Goal: Task Accomplishment & Management: Complete application form

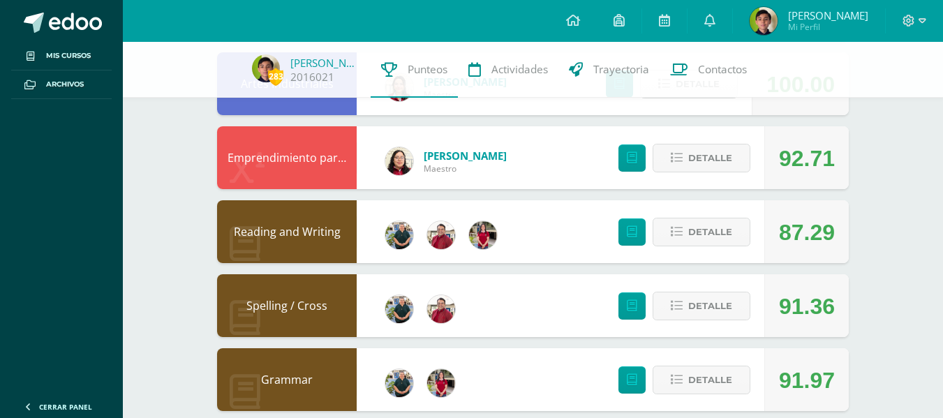
scroll to position [861, 0]
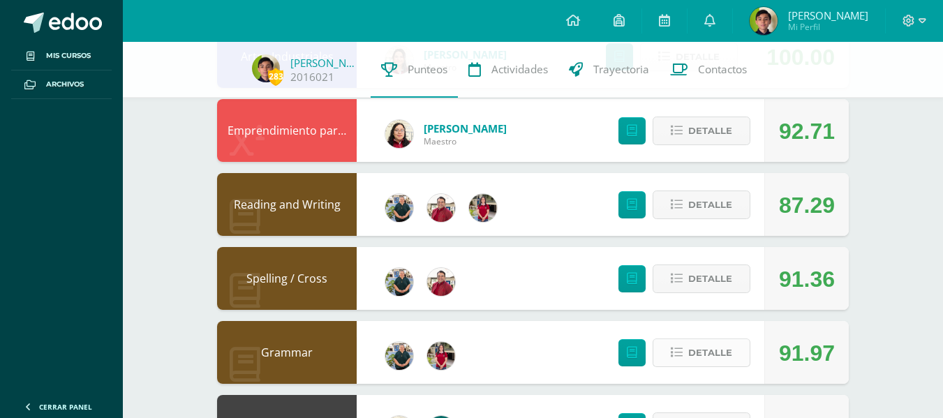
click at [681, 357] on icon at bounding box center [677, 353] width 12 height 12
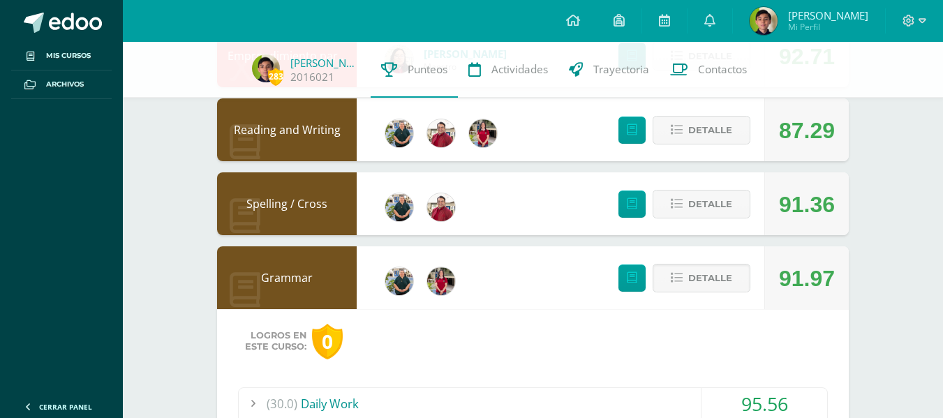
scroll to position [946, 0]
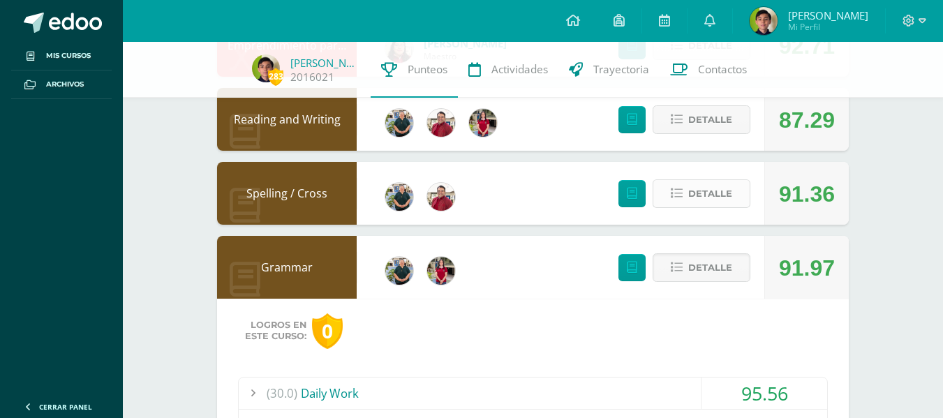
click at [739, 193] on button "Detalle" at bounding box center [702, 193] width 98 height 29
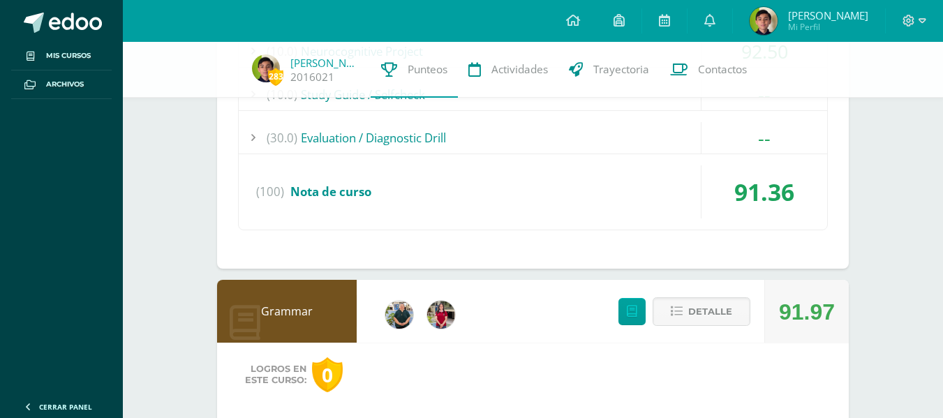
scroll to position [1412, 0]
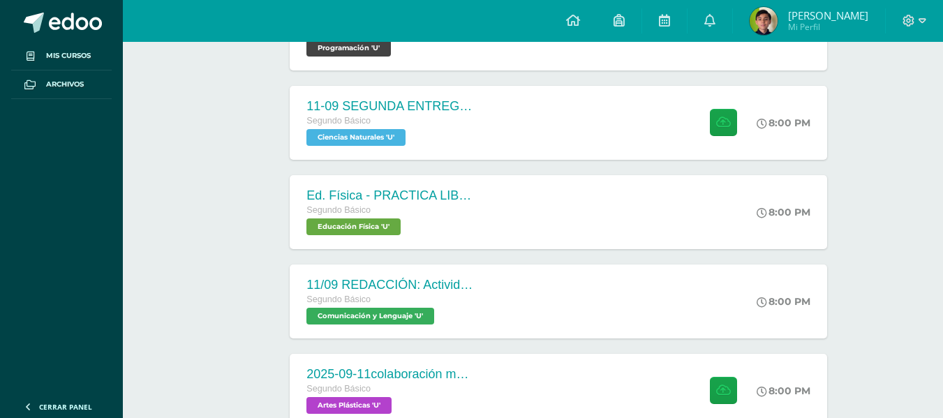
scroll to position [281, 0]
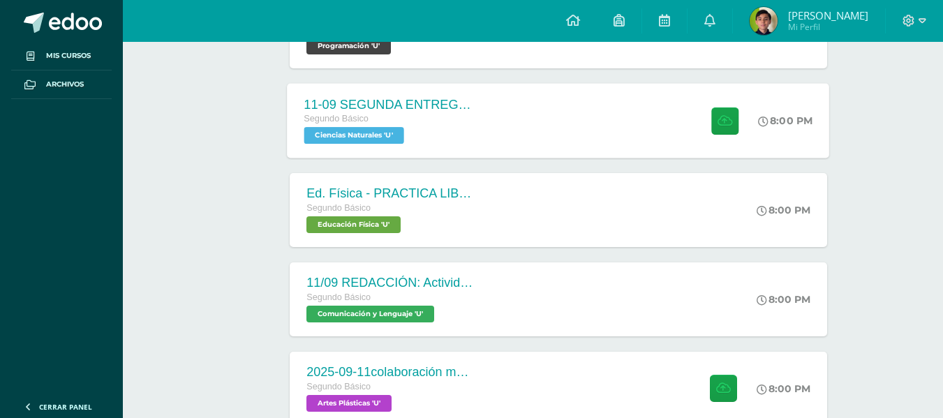
click at [367, 138] on span "Ciencias Naturales 'U'" at bounding box center [354, 135] width 100 height 17
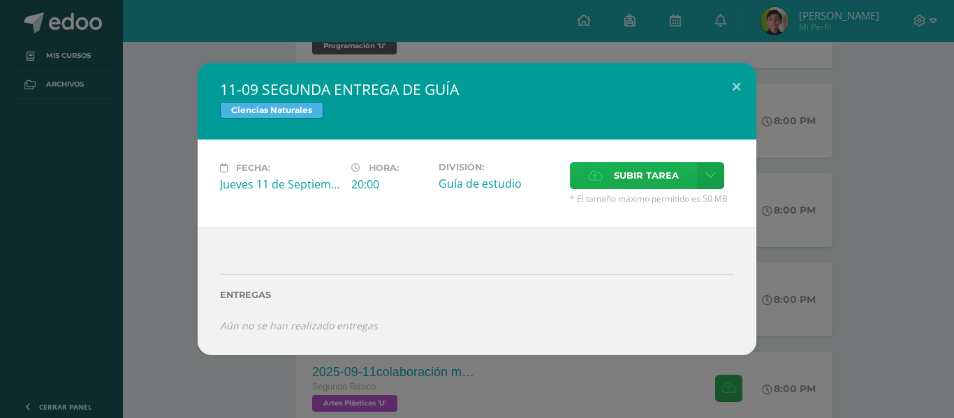
click at [635, 165] on span "Subir tarea" at bounding box center [646, 176] width 65 height 26
click at [0, 0] on input "Subir tarea" at bounding box center [0, 0] width 0 height 0
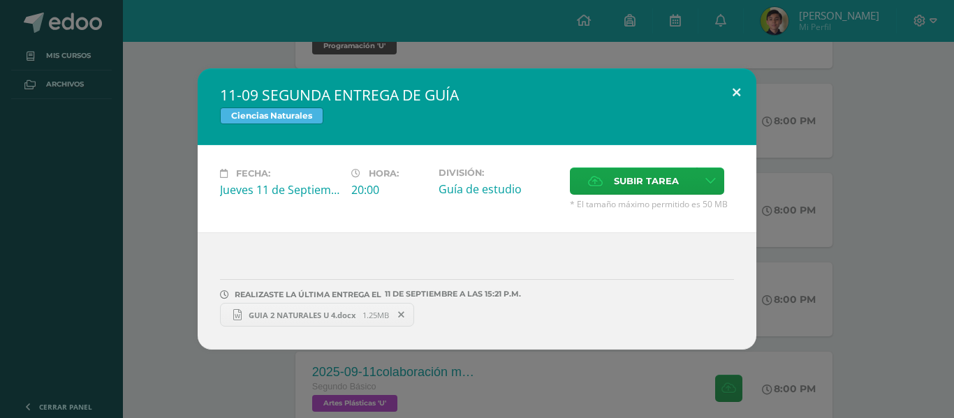
click at [737, 95] on button at bounding box center [736, 91] width 40 height 47
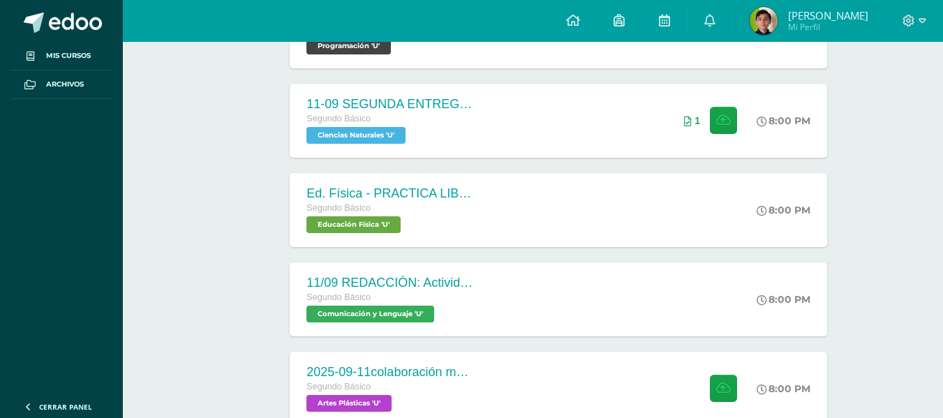
click at [764, 20] on img at bounding box center [764, 21] width 28 height 28
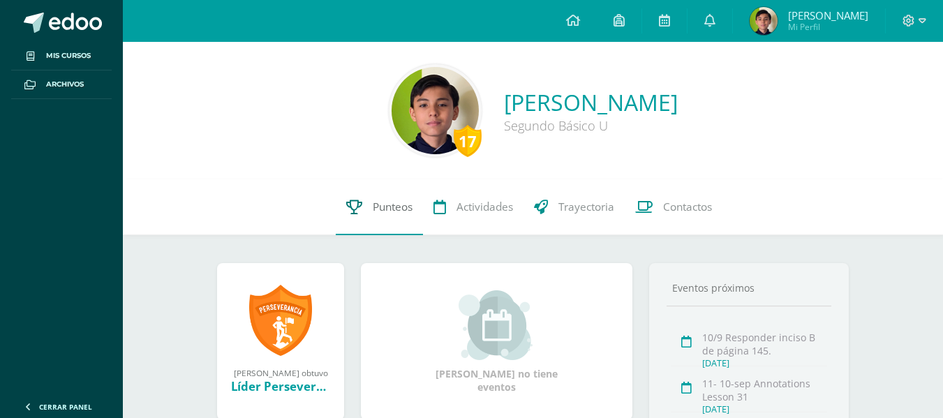
click at [392, 205] on span "Punteos" at bounding box center [393, 207] width 40 height 15
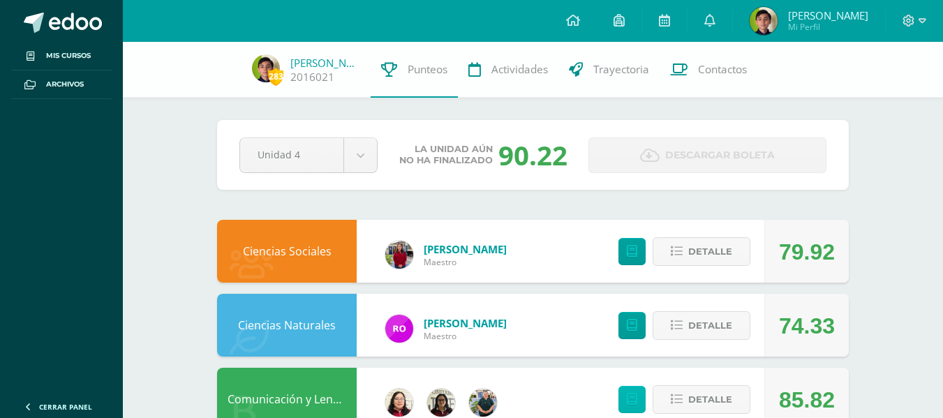
click at [628, 392] on link at bounding box center [632, 399] width 27 height 27
